Goal: Task Accomplishment & Management: Use online tool/utility

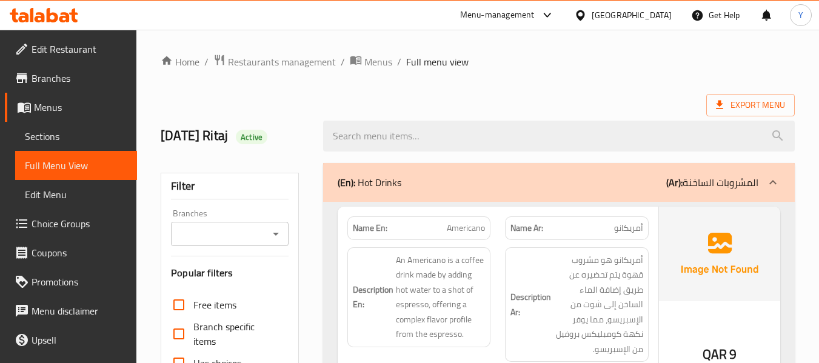
scroll to position [9455, 0]
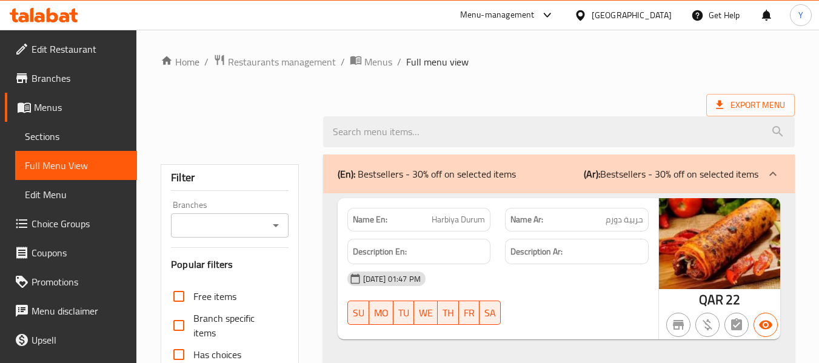
click at [656, 22] on div "[GEOGRAPHIC_DATA]" at bounding box center [632, 14] width 80 height 13
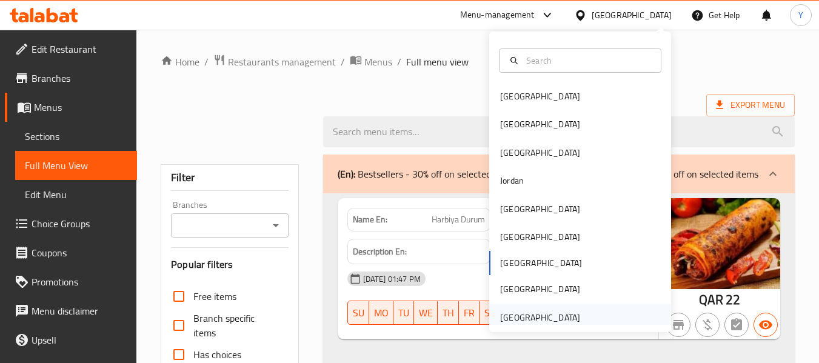
click at [551, 323] on div "[GEOGRAPHIC_DATA]" at bounding box center [540, 317] width 80 height 13
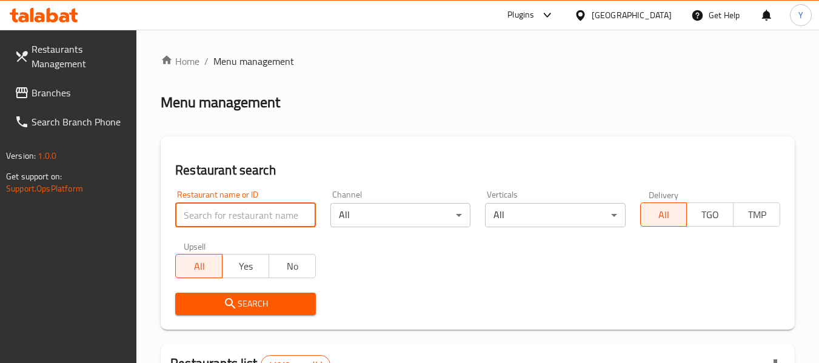
click at [296, 223] on input "search" at bounding box center [245, 215] width 140 height 24
paste input "Teatopia Bliss"
type input "Teatopia Bliss"
click button "Search" at bounding box center [245, 304] width 140 height 22
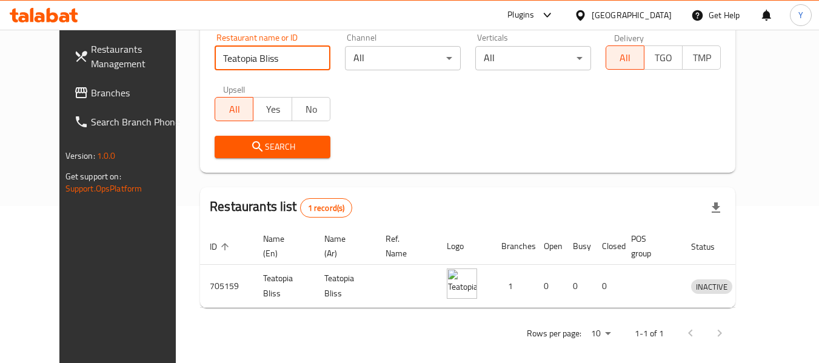
scroll to position [160, 0]
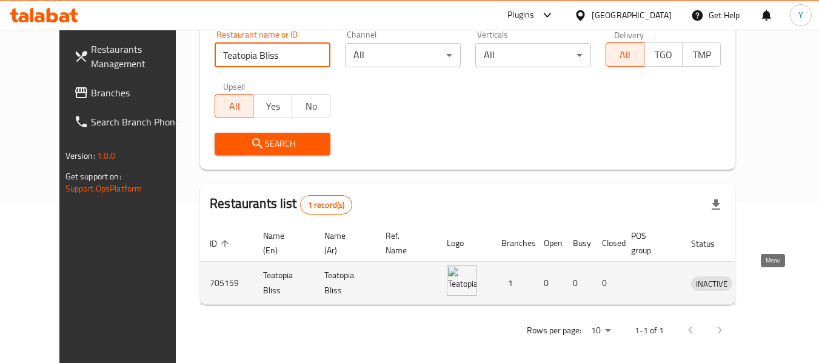
click at [769, 278] on icon "enhanced table" at bounding box center [764, 283] width 15 height 15
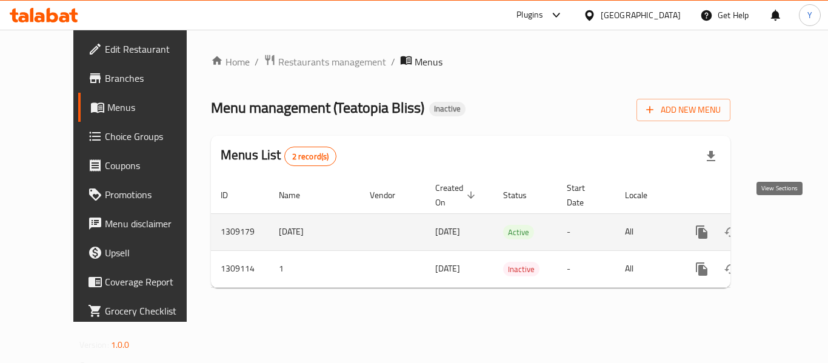
click at [787, 218] on link "enhanced table" at bounding box center [789, 232] width 29 height 29
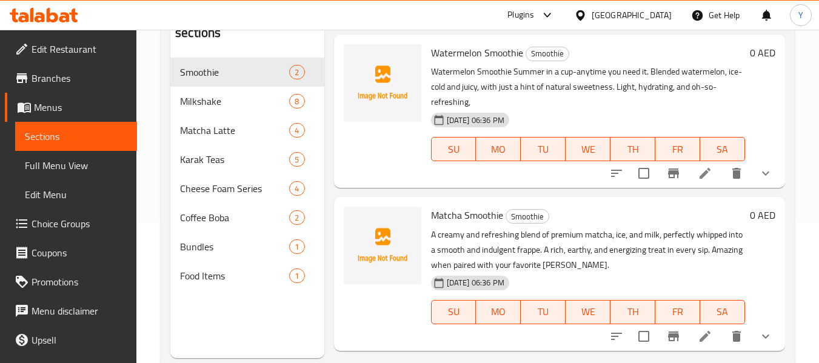
scroll to position [143, 0]
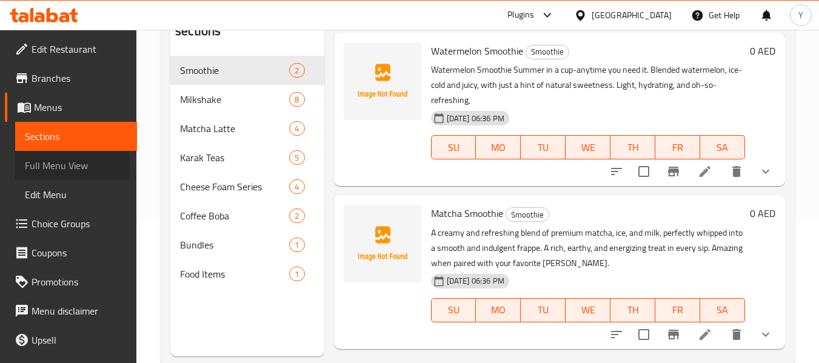
click at [36, 164] on span "Full Menu View" at bounding box center [76, 165] width 102 height 15
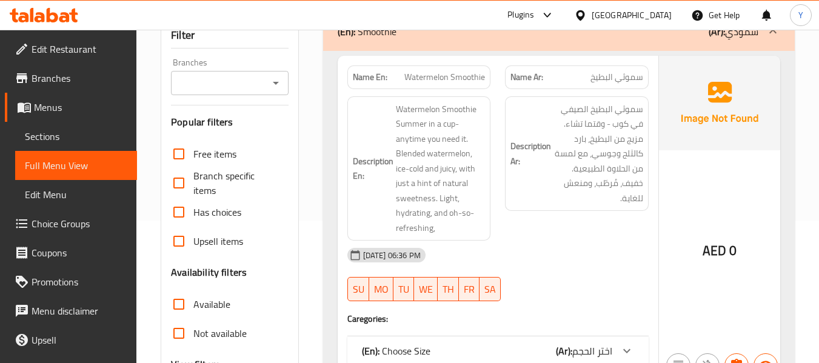
click at [357, 75] on strong "Name En:" at bounding box center [370, 77] width 35 height 13
copy strong "Name En:"
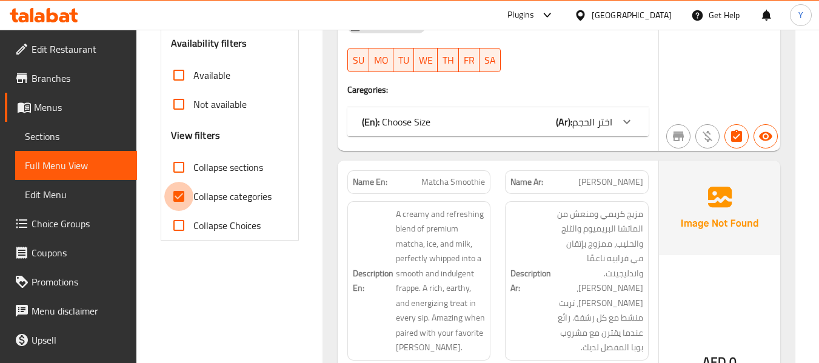
click at [186, 192] on input "Collapse categories" at bounding box center [178, 196] width 29 height 29
checkbox input "false"
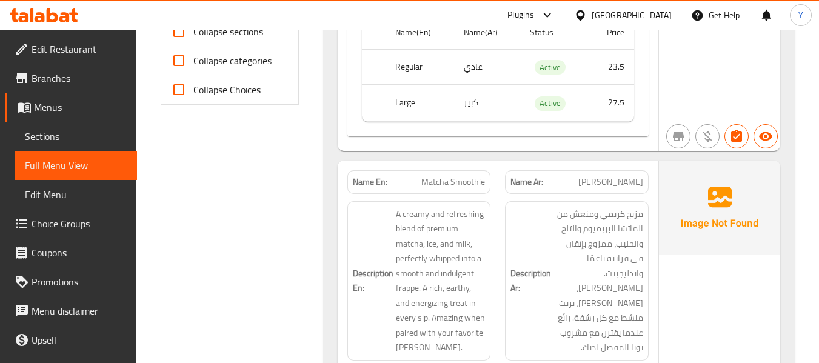
scroll to position [1060, 0]
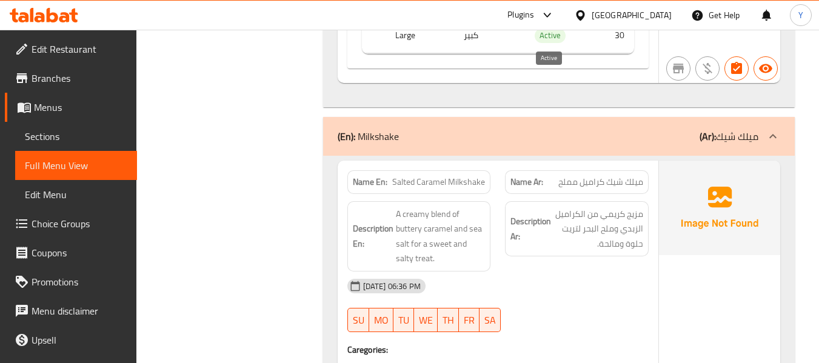
click at [542, 36] on span "Active" at bounding box center [550, 36] width 31 height 14
copy span "Active"
click at [542, 36] on span "Active" at bounding box center [550, 36] width 31 height 14
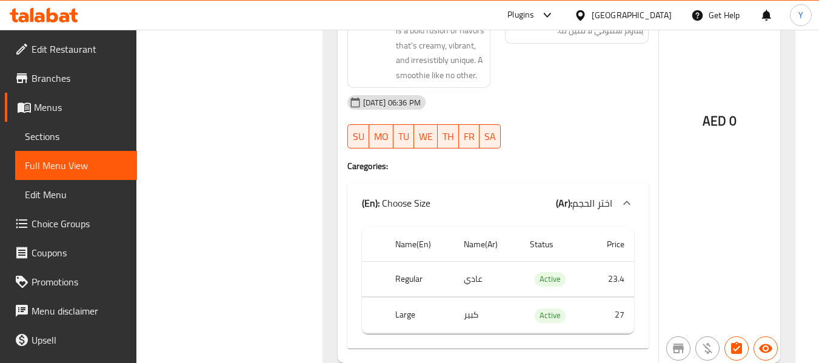
scroll to position [12112, 0]
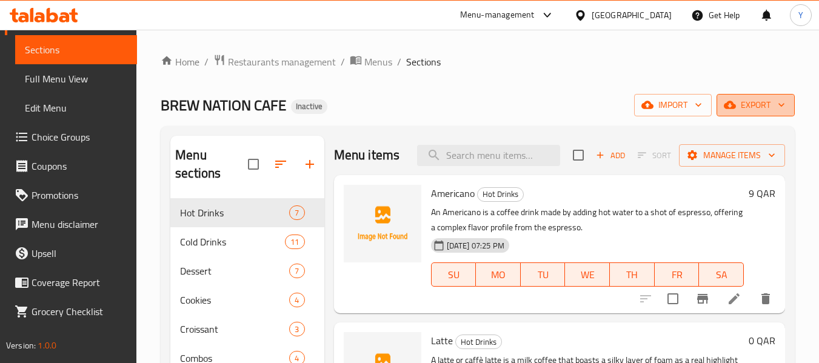
click at [748, 112] on span "export" at bounding box center [755, 105] width 59 height 15
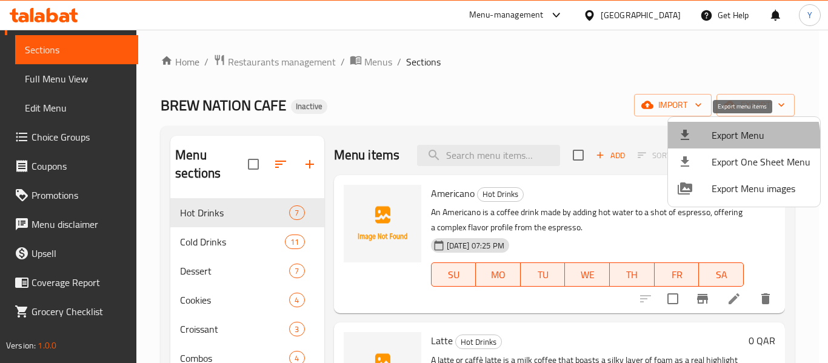
click at [729, 141] on span "Export Menu" at bounding box center [761, 135] width 99 height 15
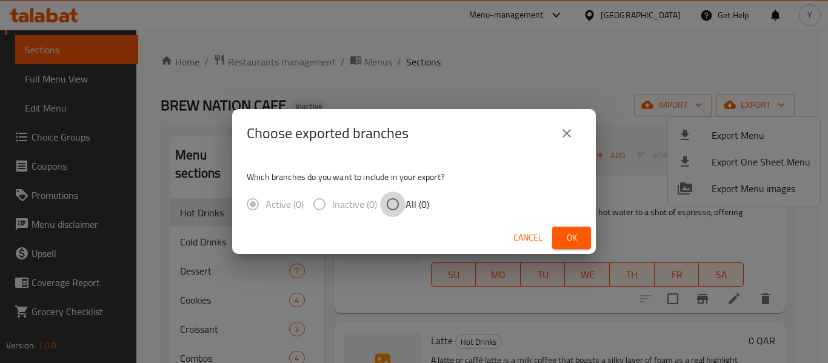
click at [393, 204] on input "All (0)" at bounding box center [392, 204] width 25 height 25
radio input "true"
click at [570, 244] on span "Ok" at bounding box center [571, 237] width 19 height 15
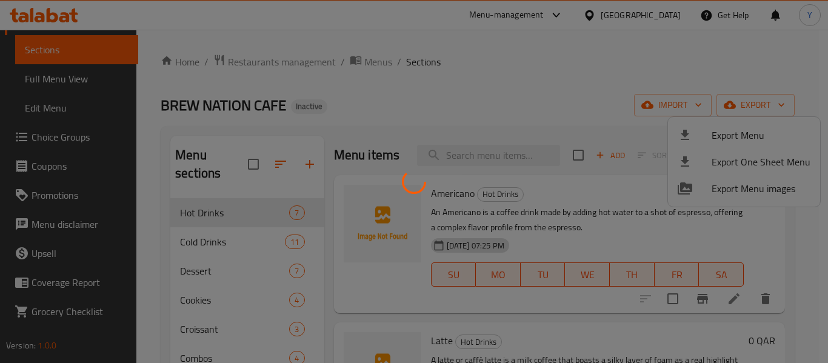
click at [452, 54] on div at bounding box center [414, 181] width 828 height 363
click at [591, 218] on div at bounding box center [414, 181] width 828 height 363
click at [689, 232] on div at bounding box center [414, 181] width 828 height 363
